Goal: Task Accomplishment & Management: Manage account settings

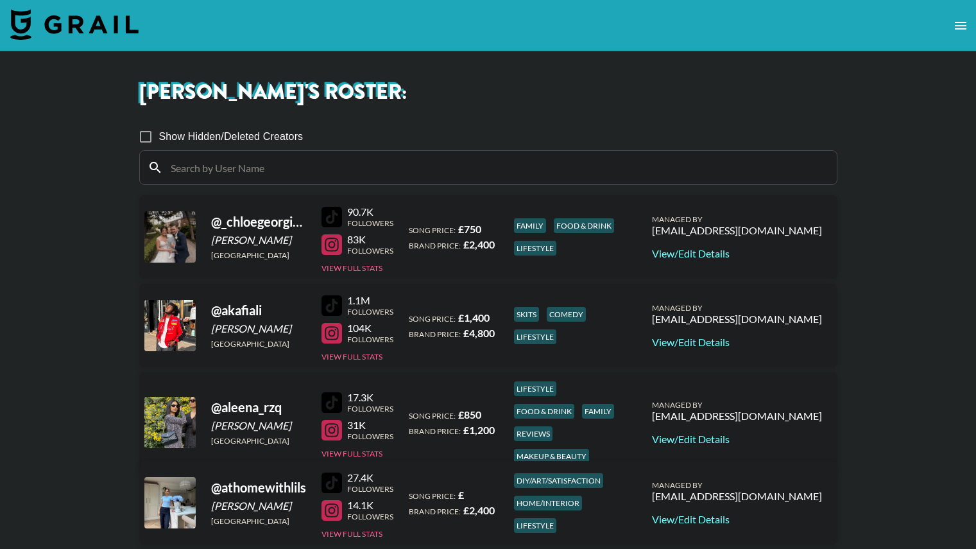
scroll to position [1041, 0]
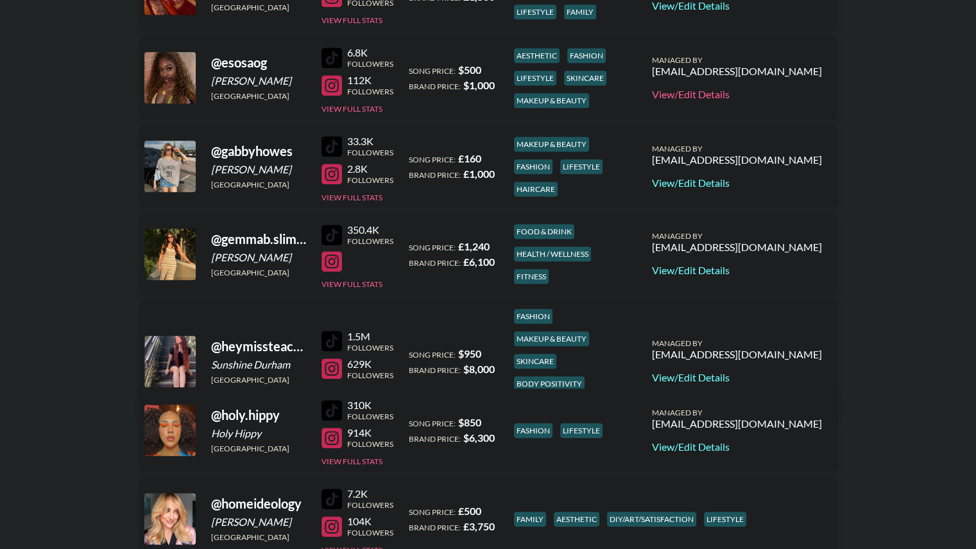
click at [761, 98] on link "View/Edit Details" at bounding box center [737, 94] width 170 height 13
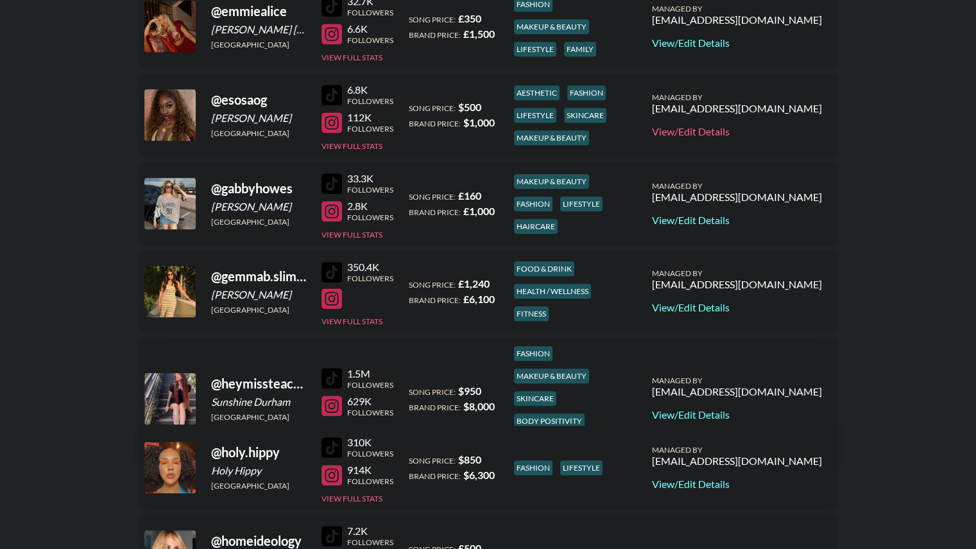
scroll to position [1003, 0]
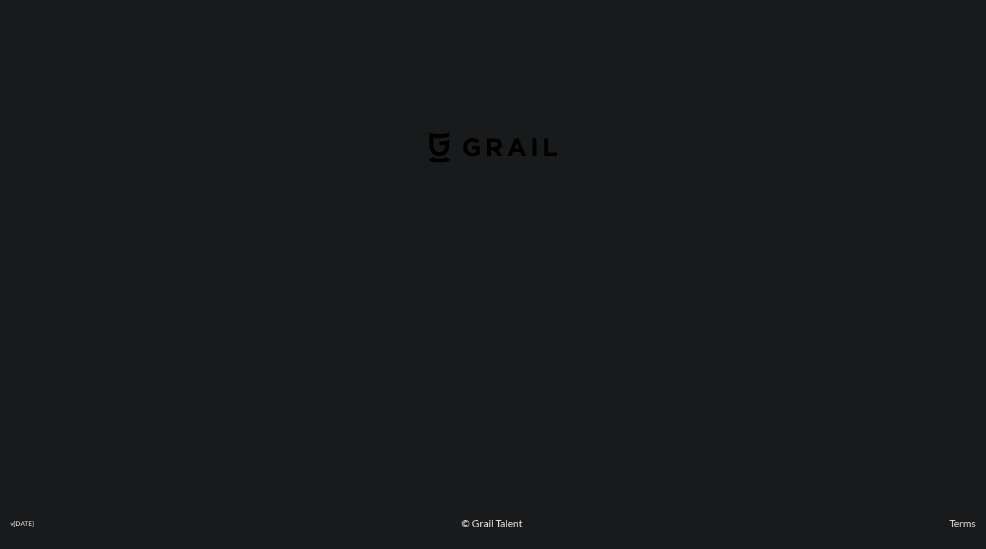
select select "USD"
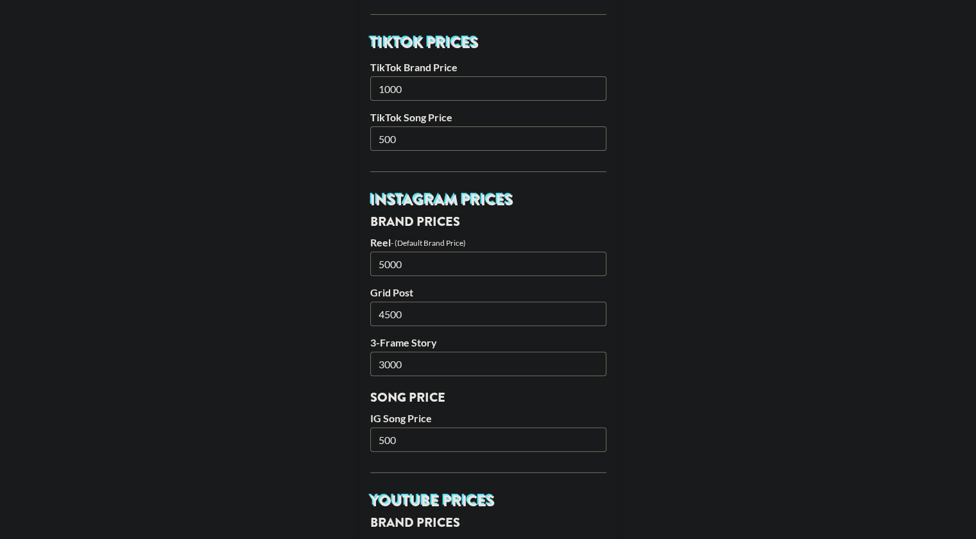
scroll to position [453, 0]
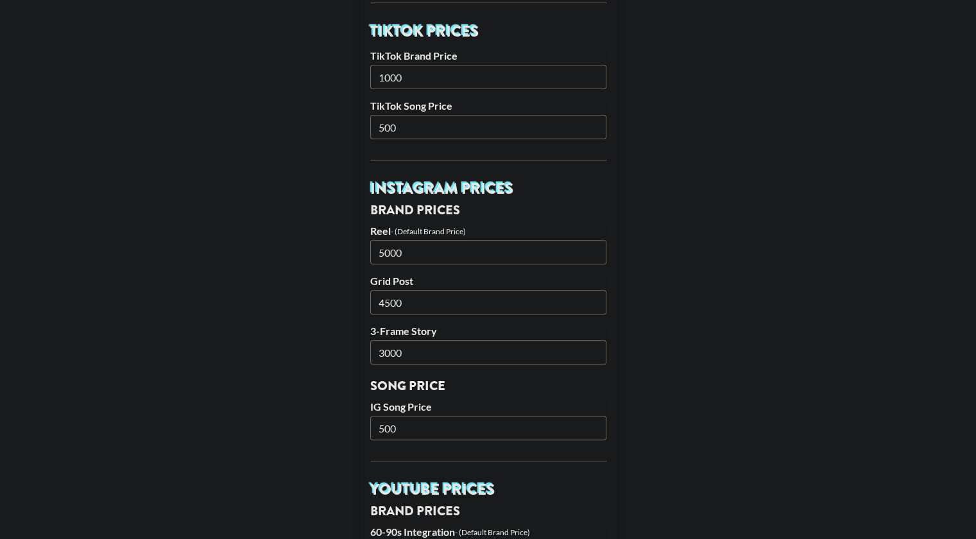
click at [390, 423] on input "500" at bounding box center [488, 428] width 236 height 24
type input "750"
click at [391, 251] on input "5000" at bounding box center [488, 252] width 236 height 24
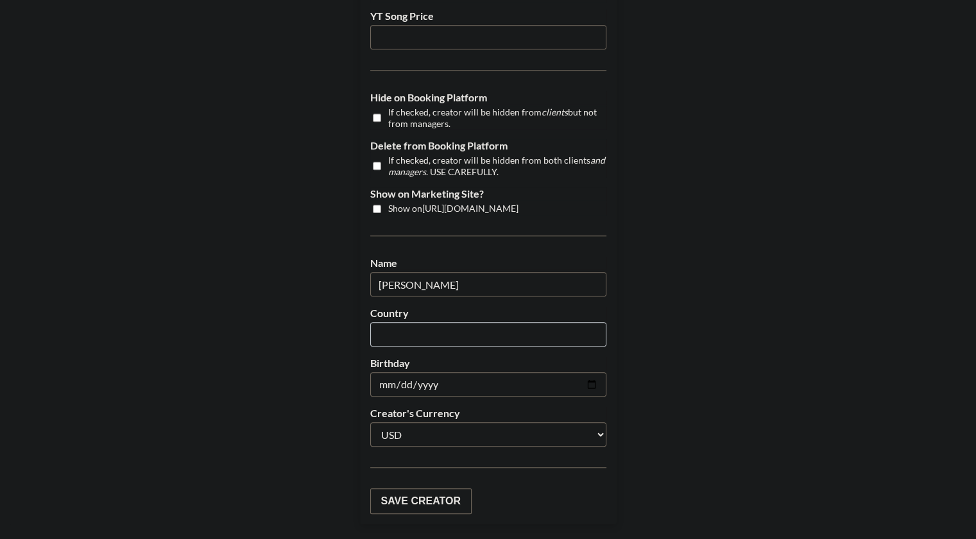
scroll to position [1201, 0]
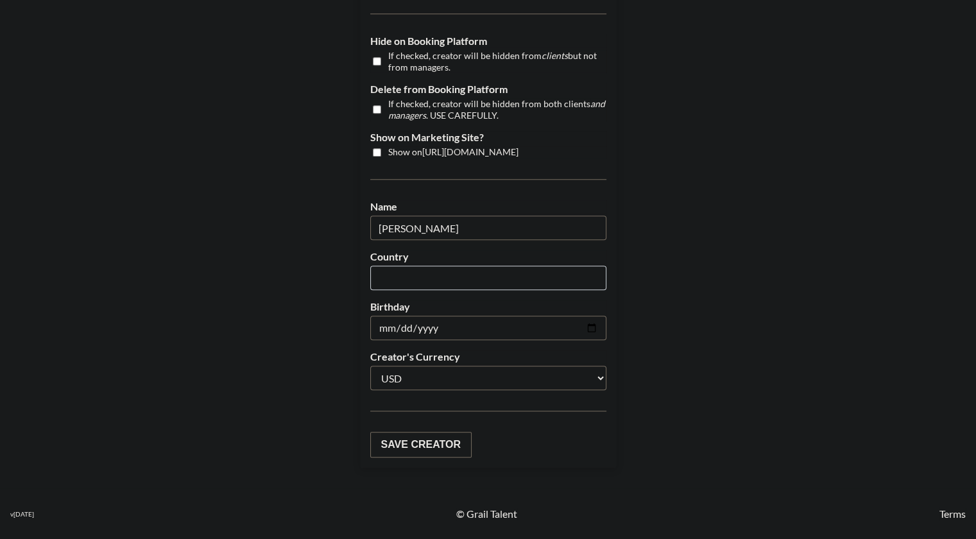
type input "5500"
click at [413, 443] on input "Save Creator" at bounding box center [420, 445] width 101 height 26
click at [413, 443] on input "Save Creator" at bounding box center [420, 444] width 101 height 26
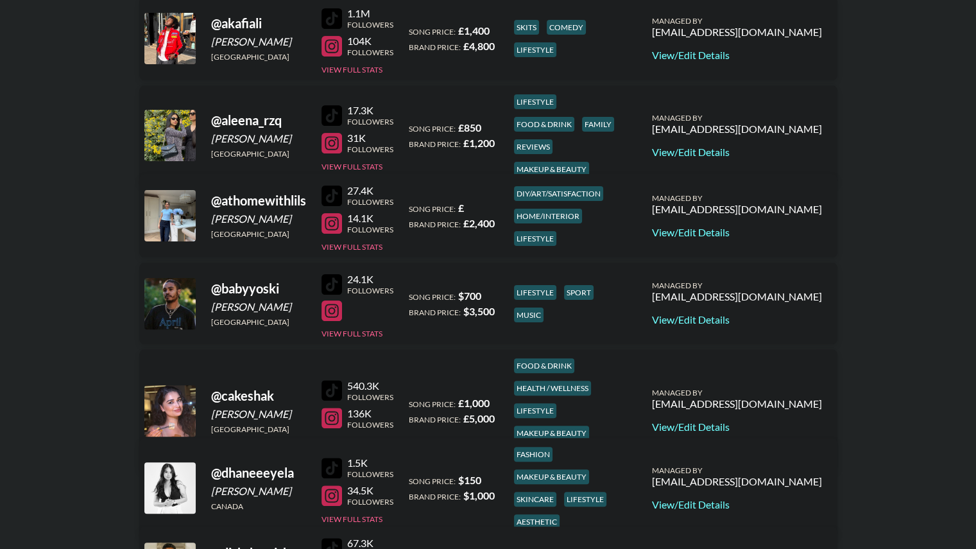
scroll to position [282, 0]
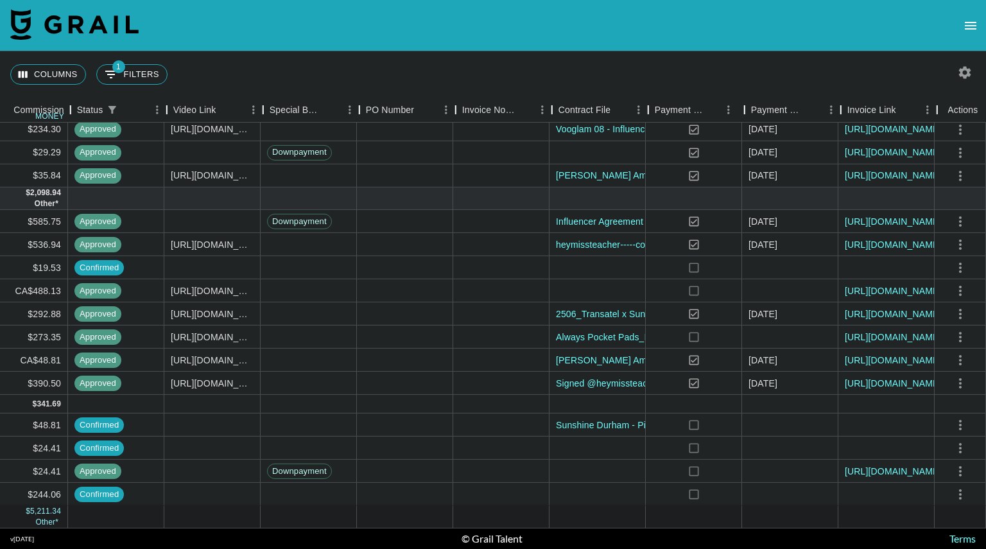
scroll to position [280, 1074]
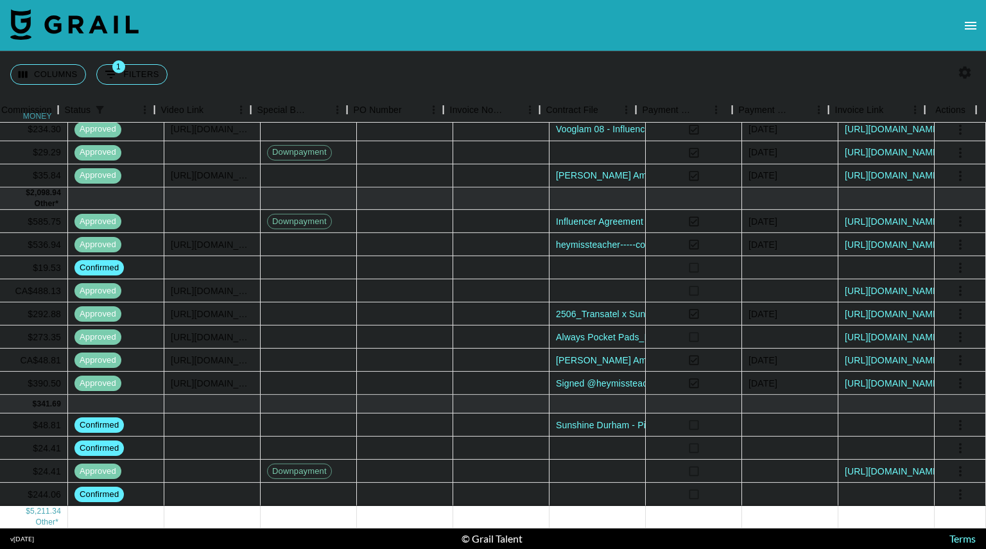
scroll to position [286, 1074]
click at [878, 465] on link "[URL][DOMAIN_NAME]" at bounding box center [892, 471] width 97 height 13
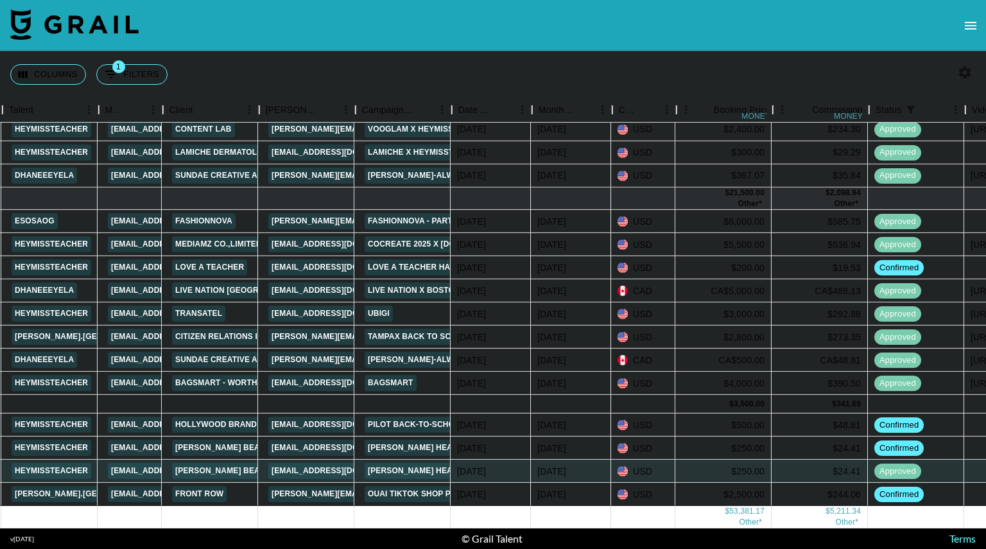
scroll to position [286, 259]
